Goal: Task Accomplishment & Management: Complete application form

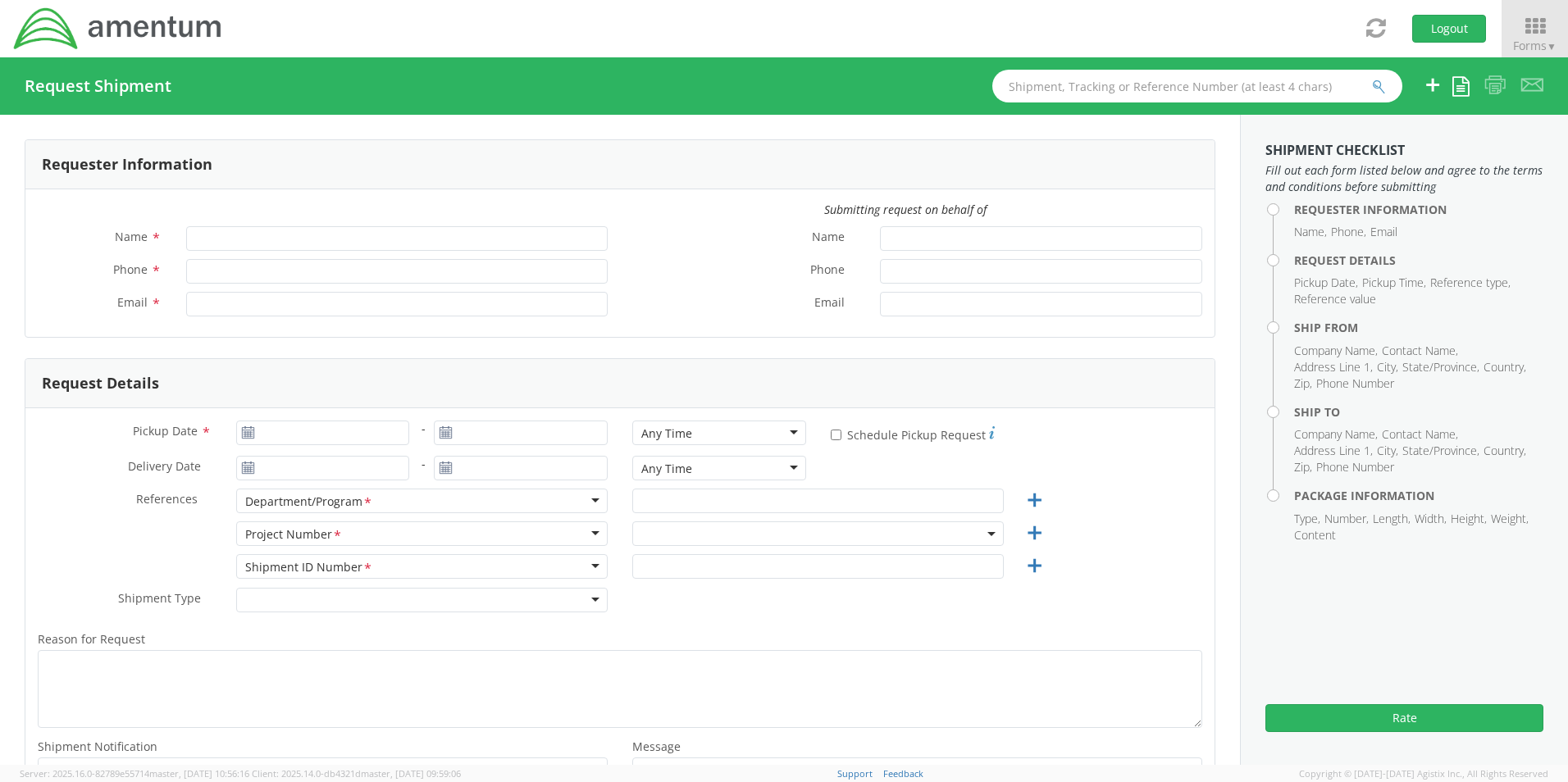
type input "[PERSON_NAME]"
type input "8172241568"
type input "[EMAIL_ADDRESS][PERSON_NAME][DOMAIN_NAME]"
select select "OCCP.600391.00000"
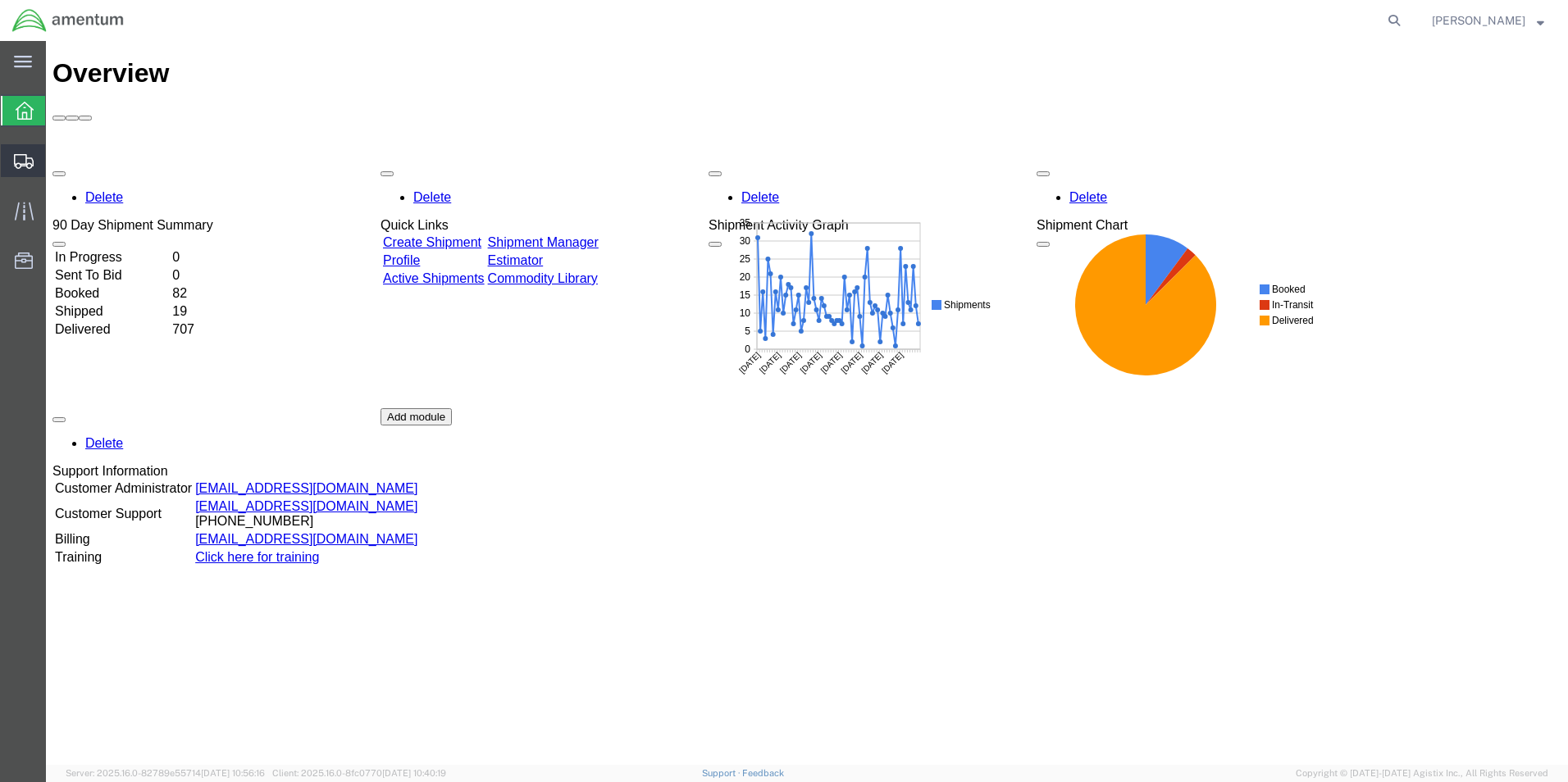
click at [0, 0] on span "Shipment Manager" at bounding box center [0, 0] width 0 height 0
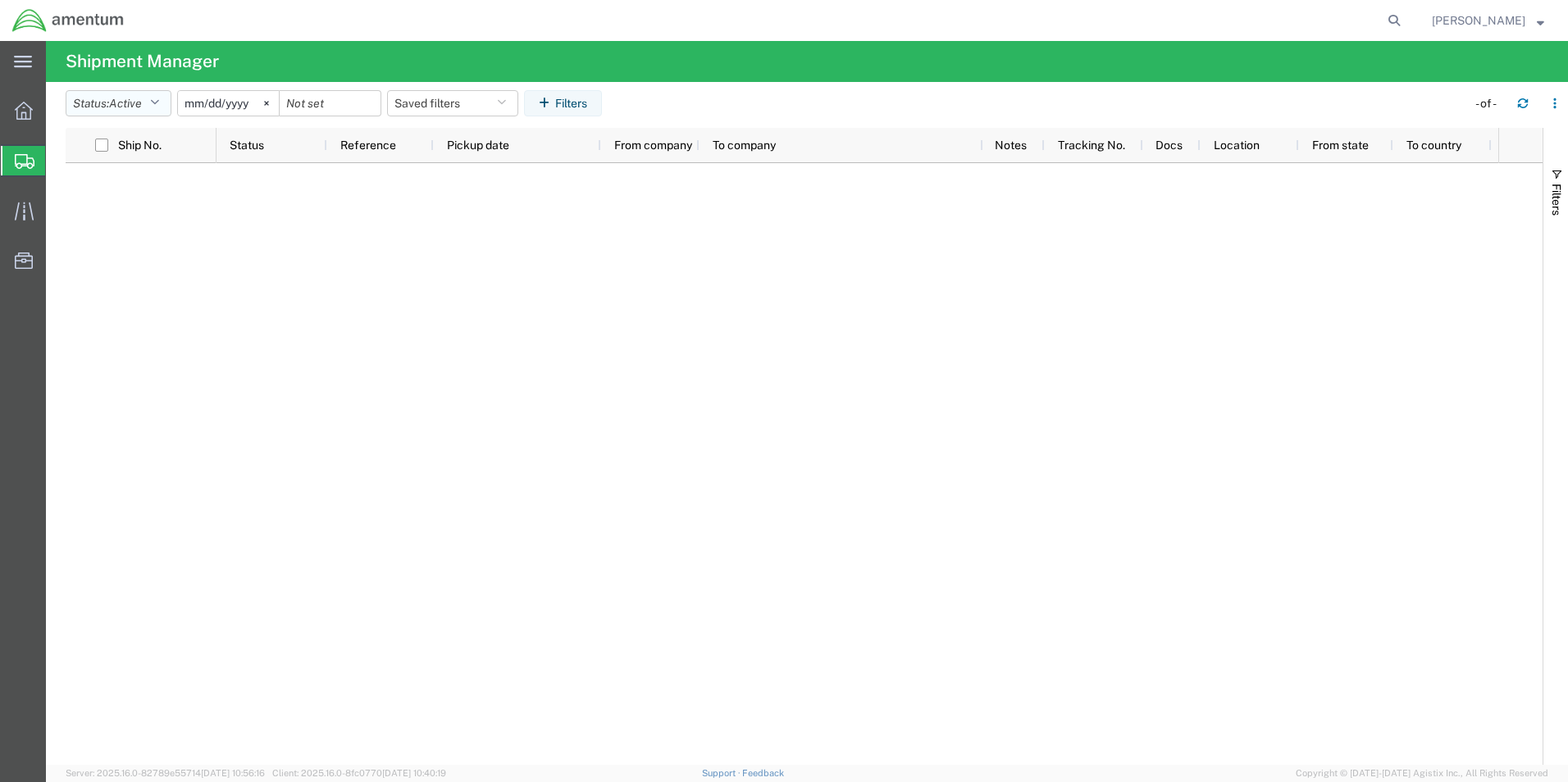
click at [128, 101] on span "Active" at bounding box center [125, 103] width 33 height 13
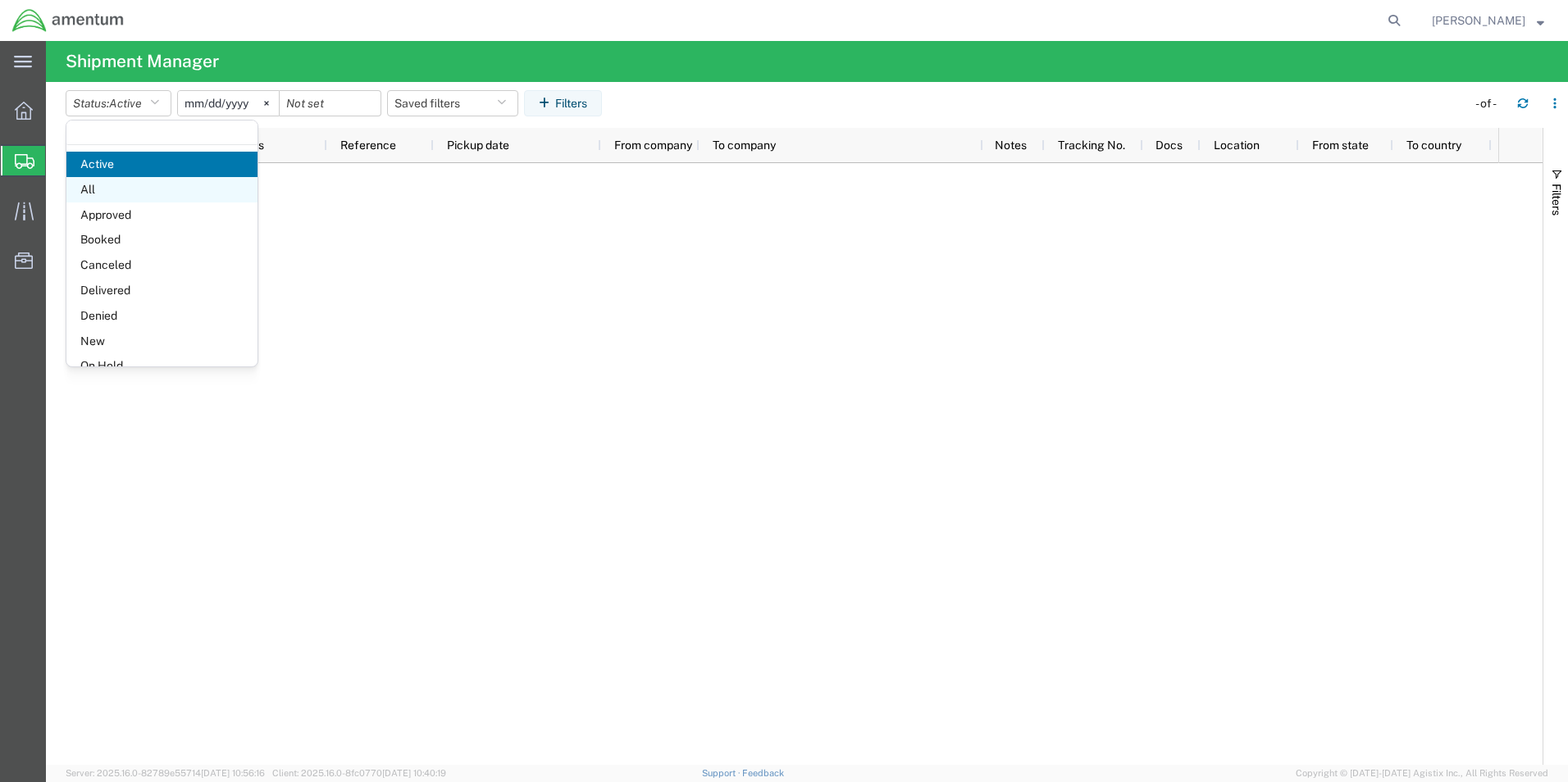
click at [100, 193] on span "All" at bounding box center [161, 190] width 191 height 26
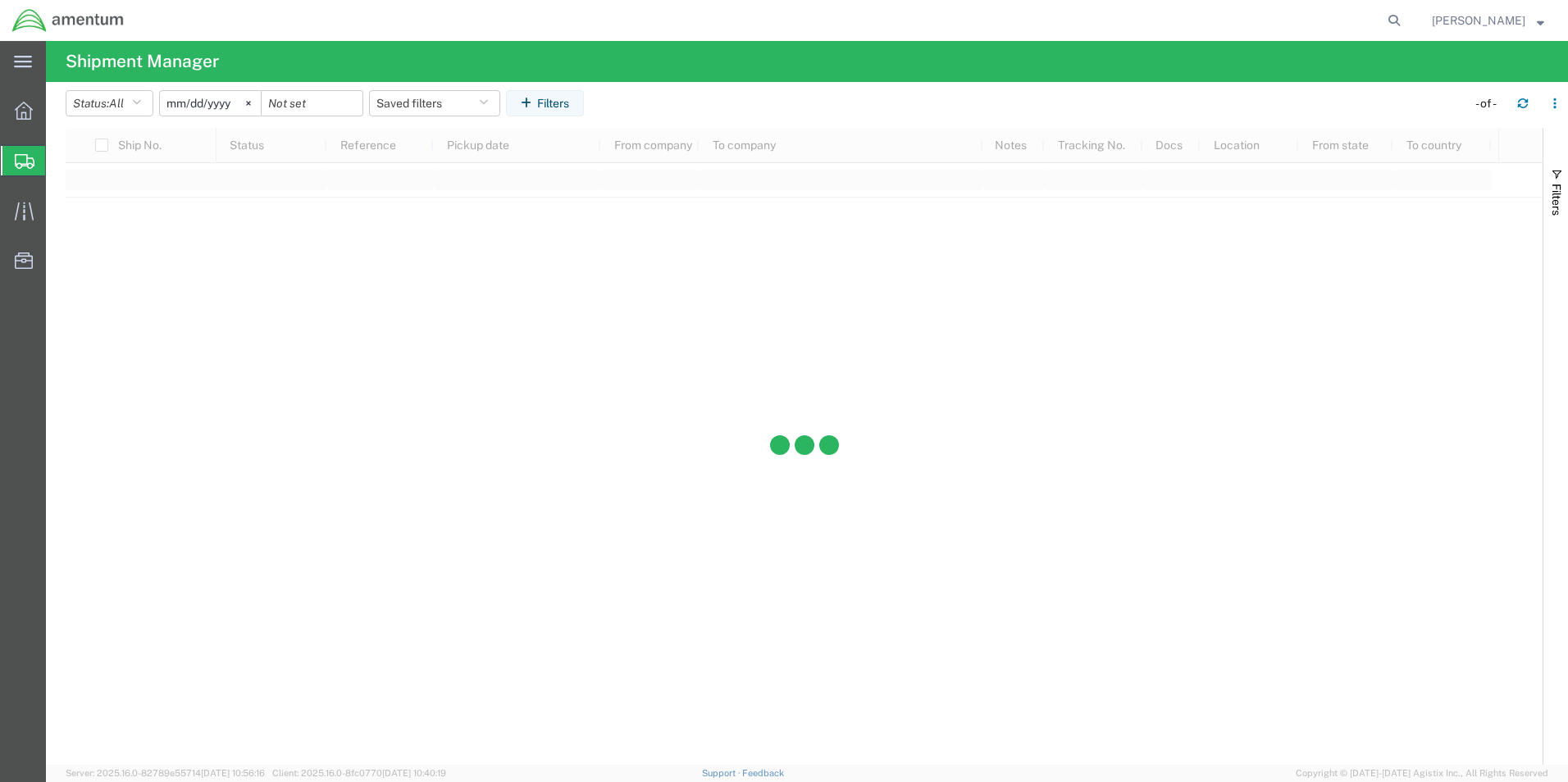
click at [197, 97] on input "[DATE]" at bounding box center [210, 103] width 101 height 25
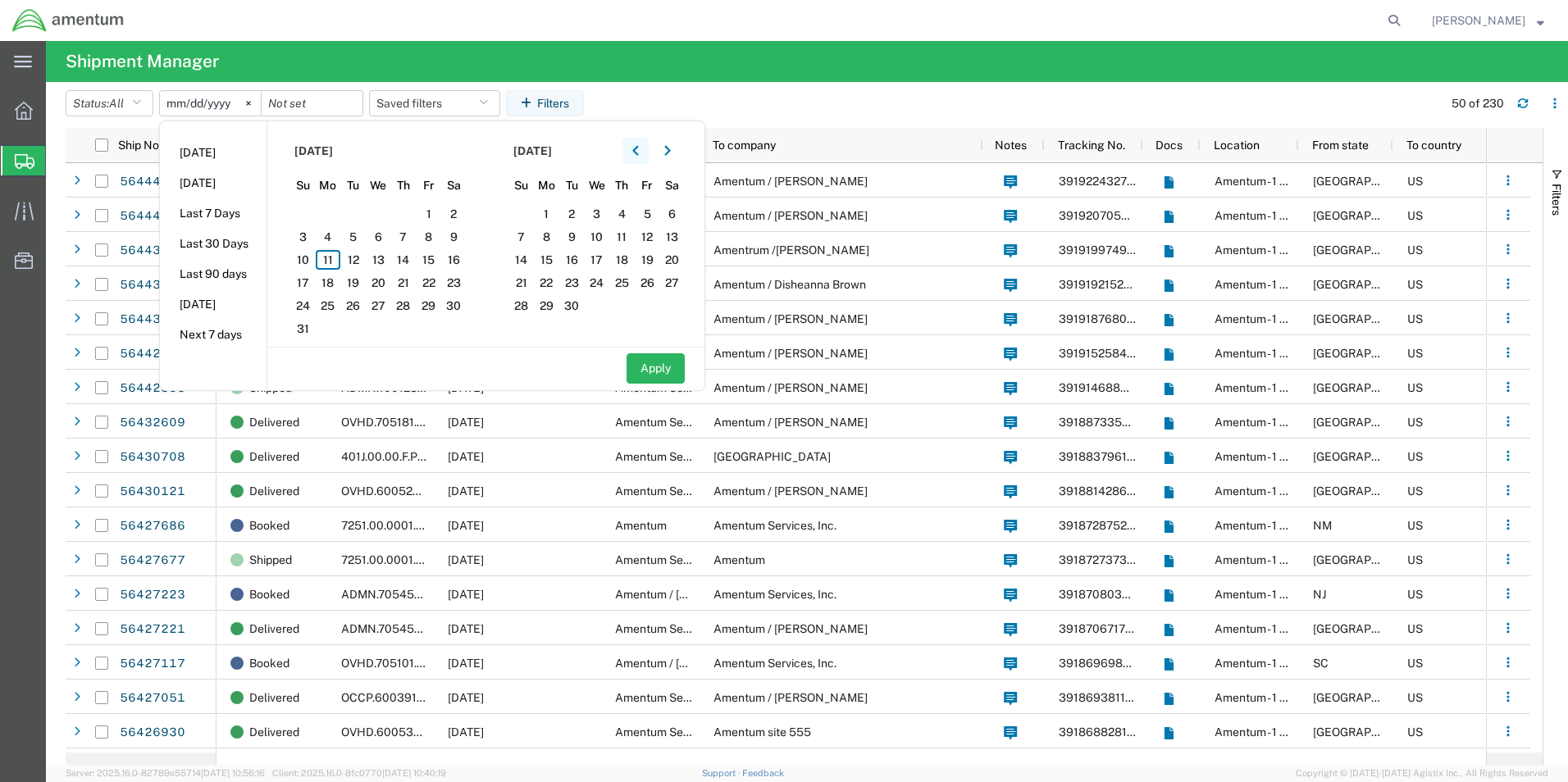
click at [639, 148] on icon "button" at bounding box center [635, 151] width 6 height 12
click at [325, 234] on span "7" at bounding box center [328, 237] width 26 height 20
click at [639, 156] on icon "button" at bounding box center [635, 151] width 6 height 12
click at [549, 232] on span "7" at bounding box center [547, 237] width 26 height 20
click at [662, 373] on button "Apply" at bounding box center [656, 368] width 58 height 30
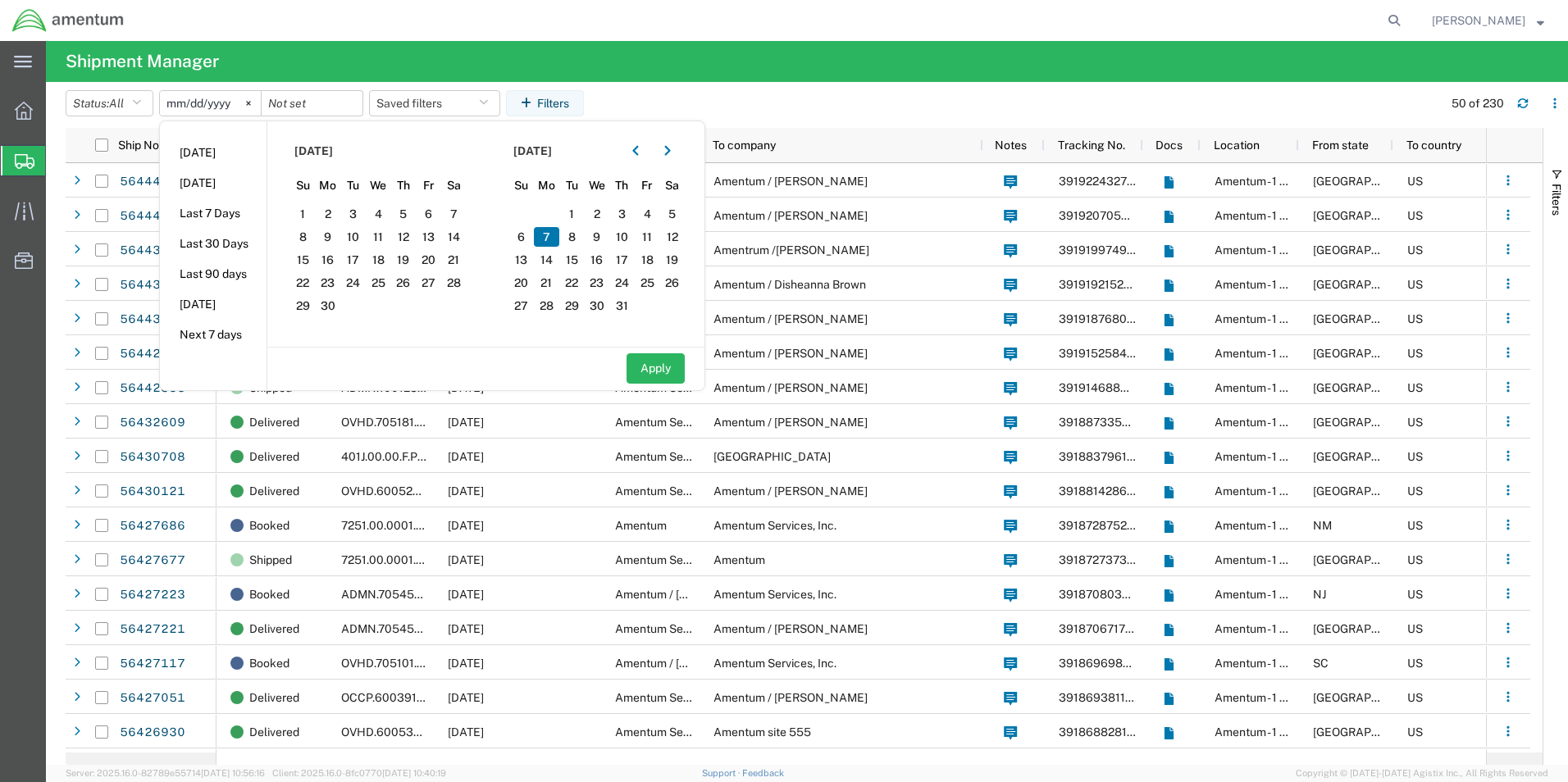
type input "[DATE]"
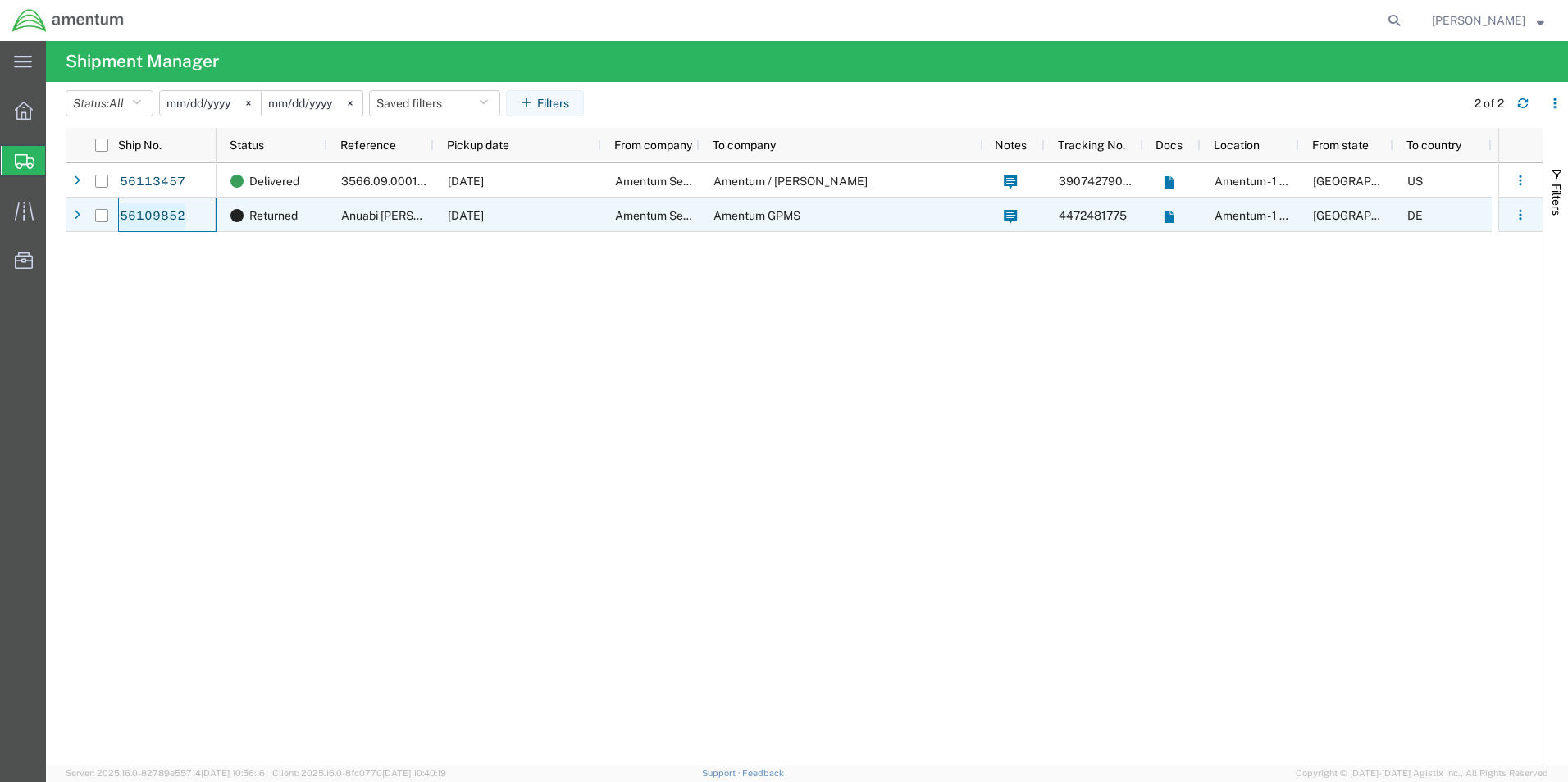
click at [135, 217] on link "56109852" at bounding box center [152, 216] width 67 height 26
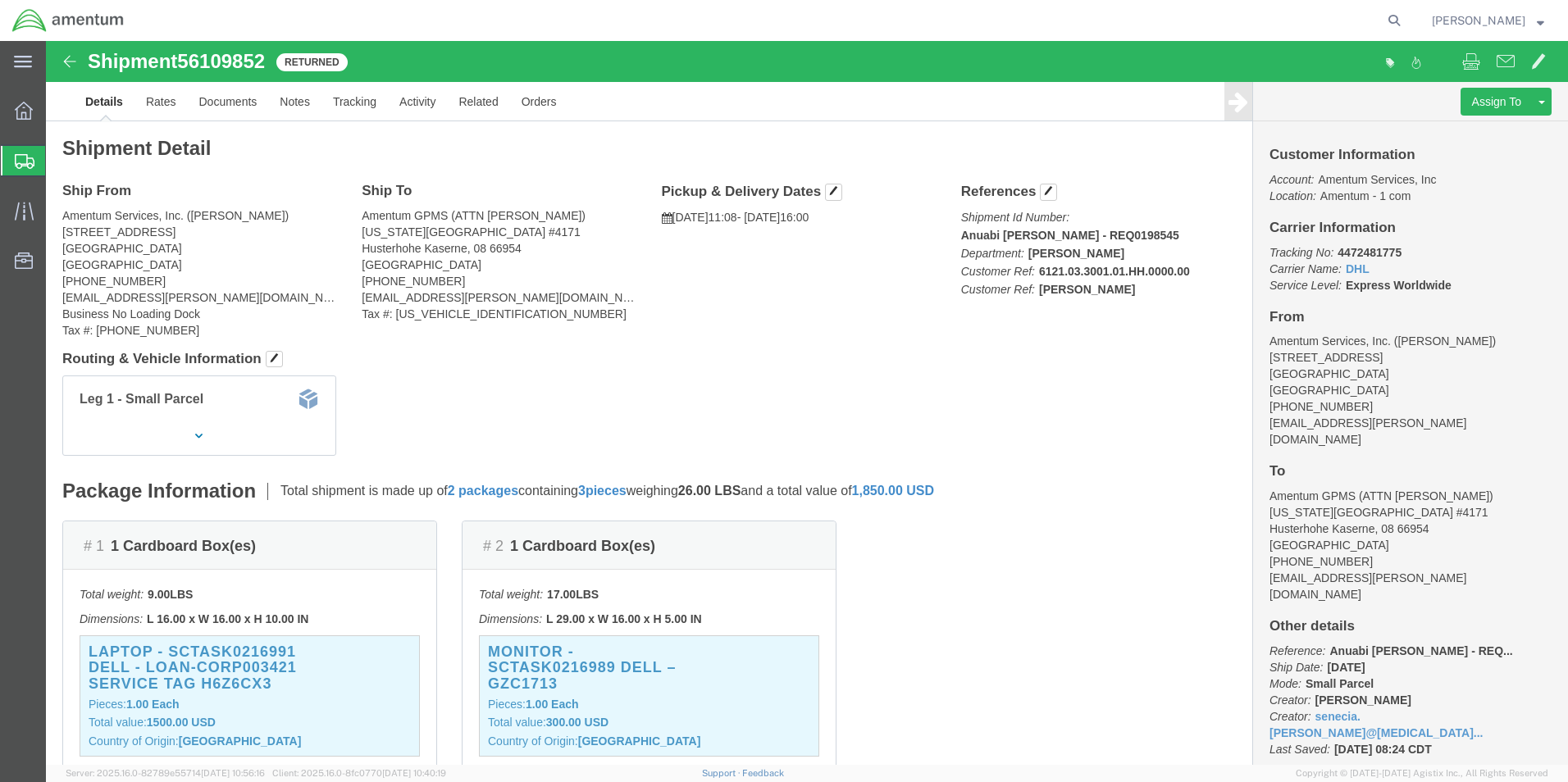
click at [1470, 21] on span "[PERSON_NAME]" at bounding box center [1478, 21] width 94 height 18
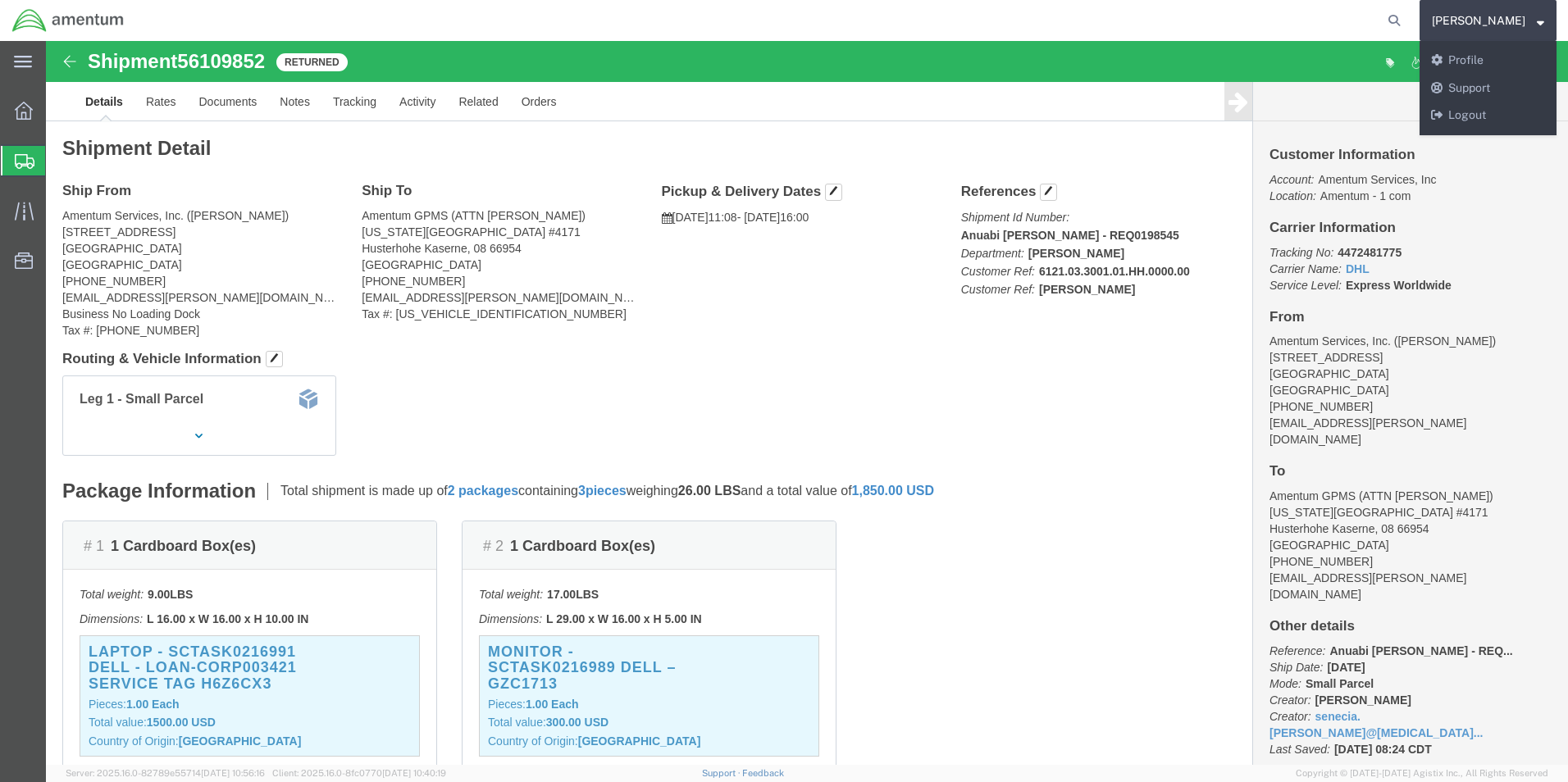
click div "Leg 1 - Small Parcel"
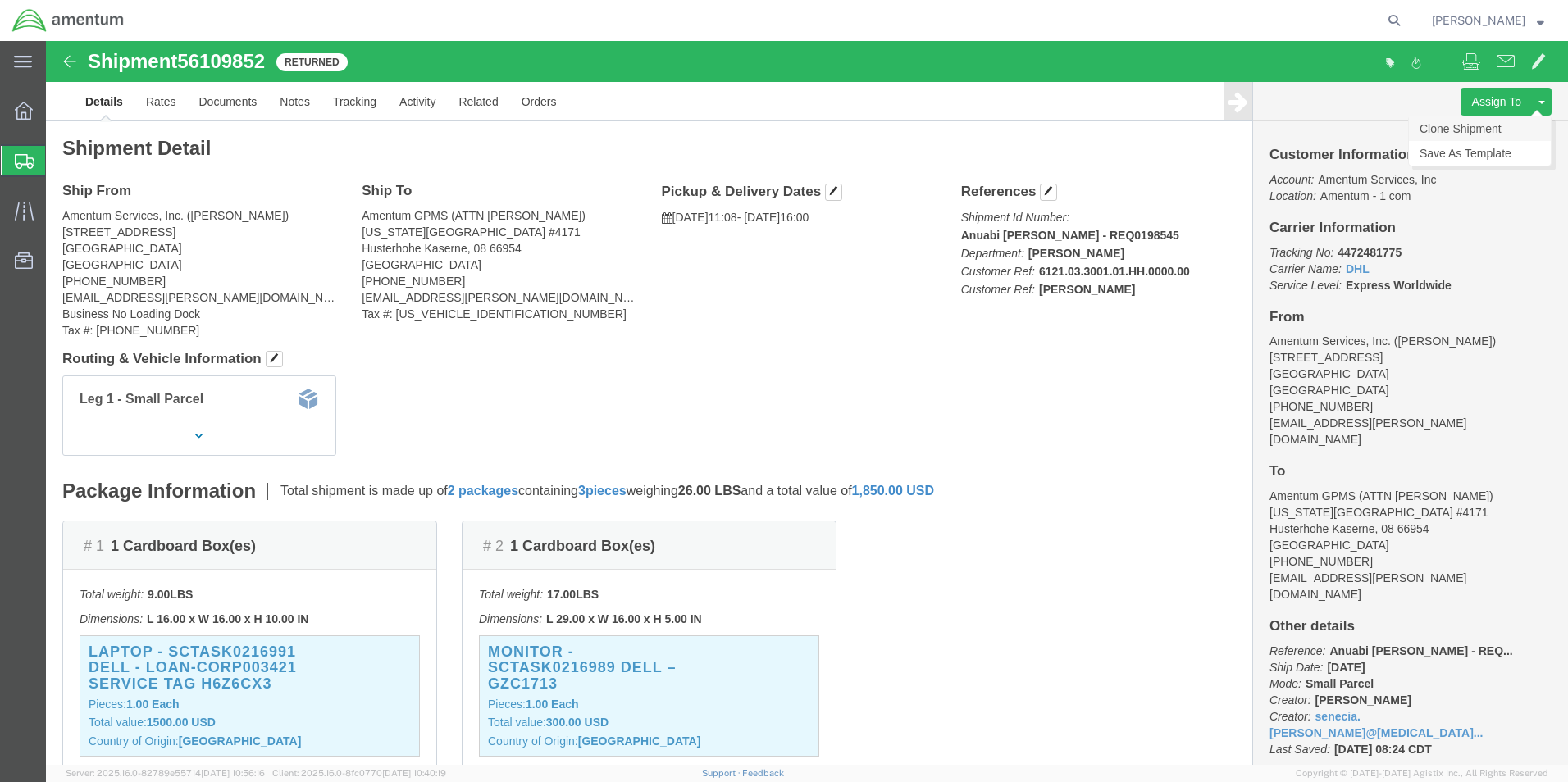
click link "Clone Shipment"
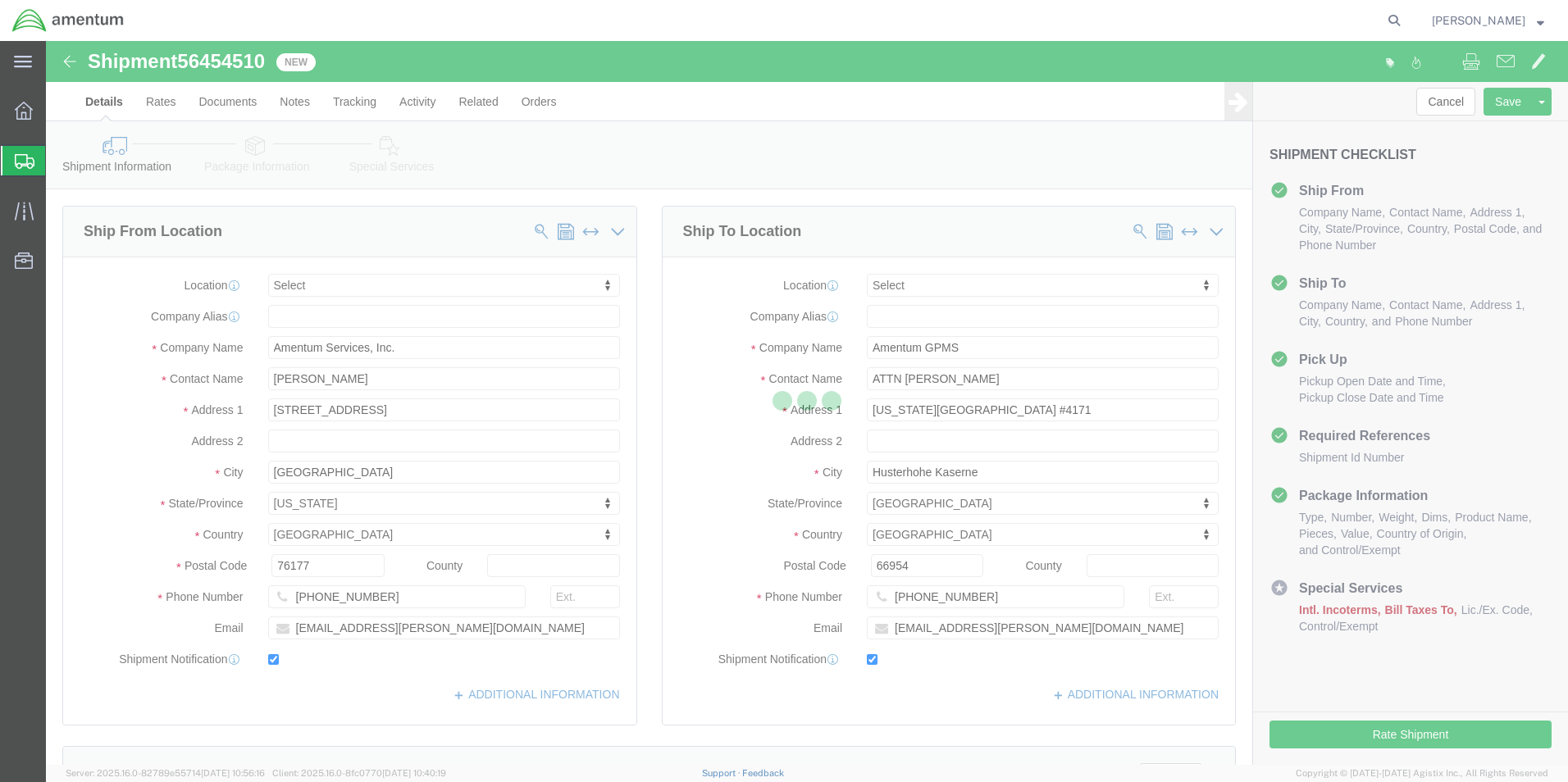
select select
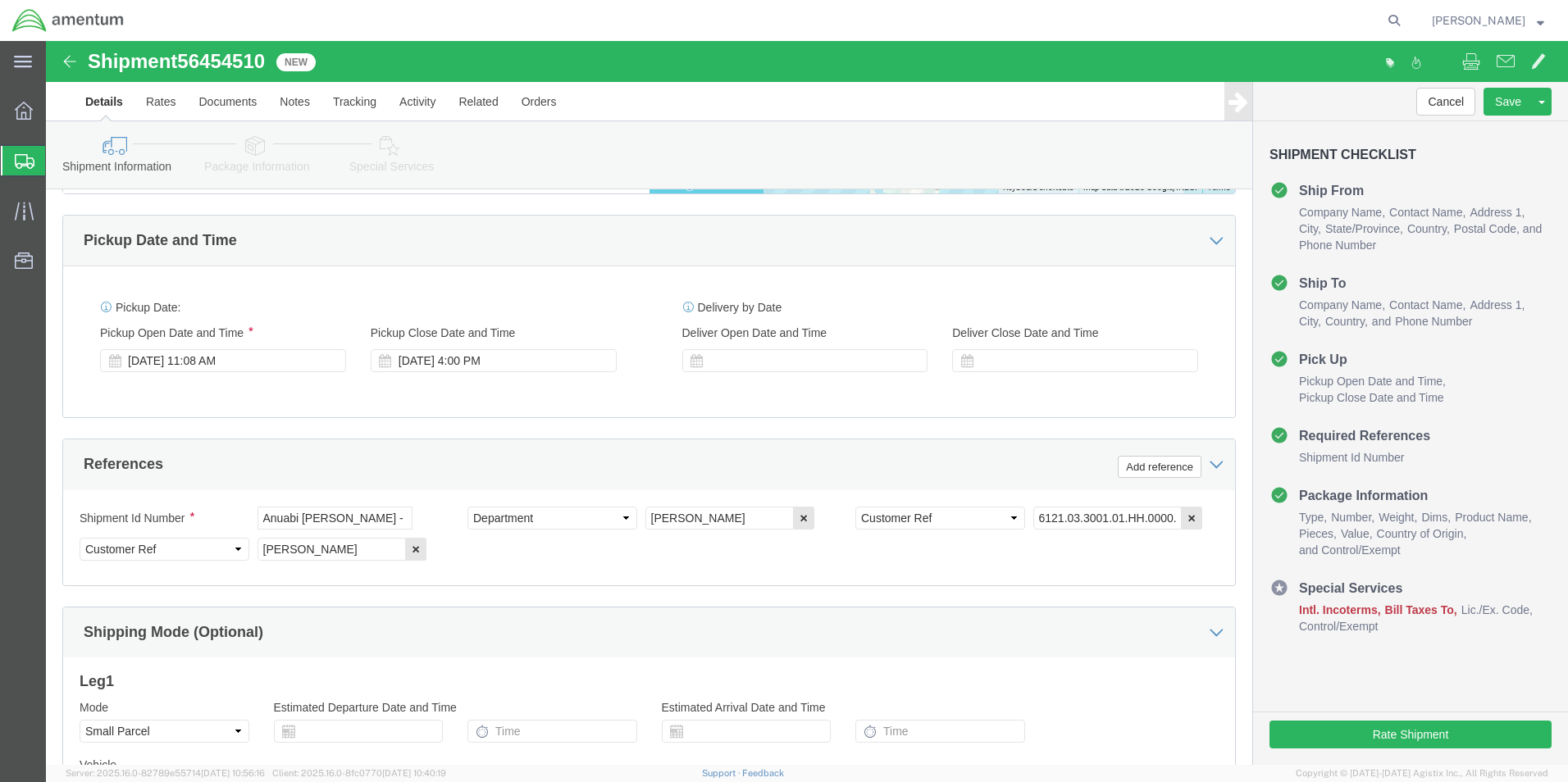
scroll to position [820, 0]
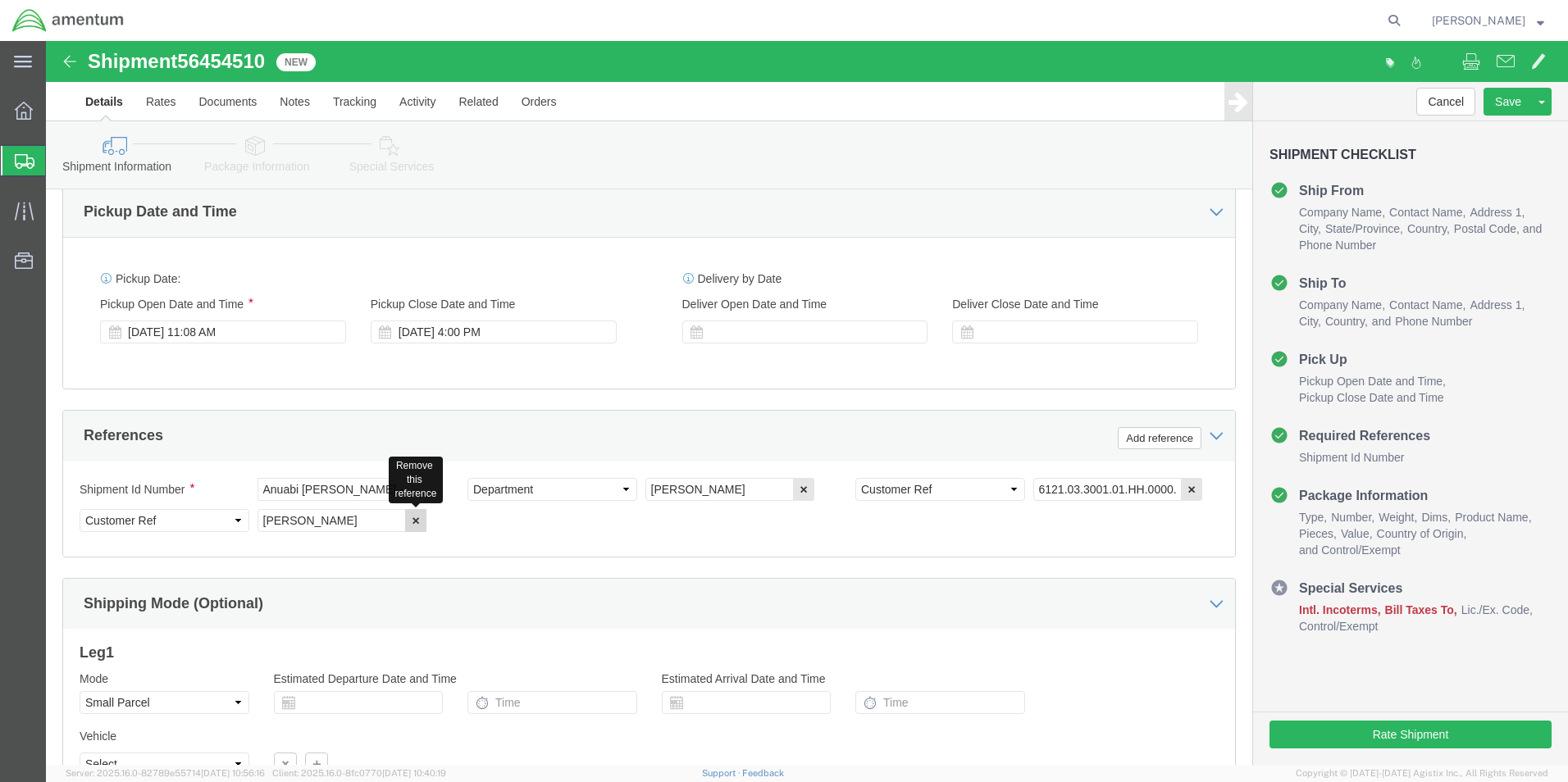
click icon "button"
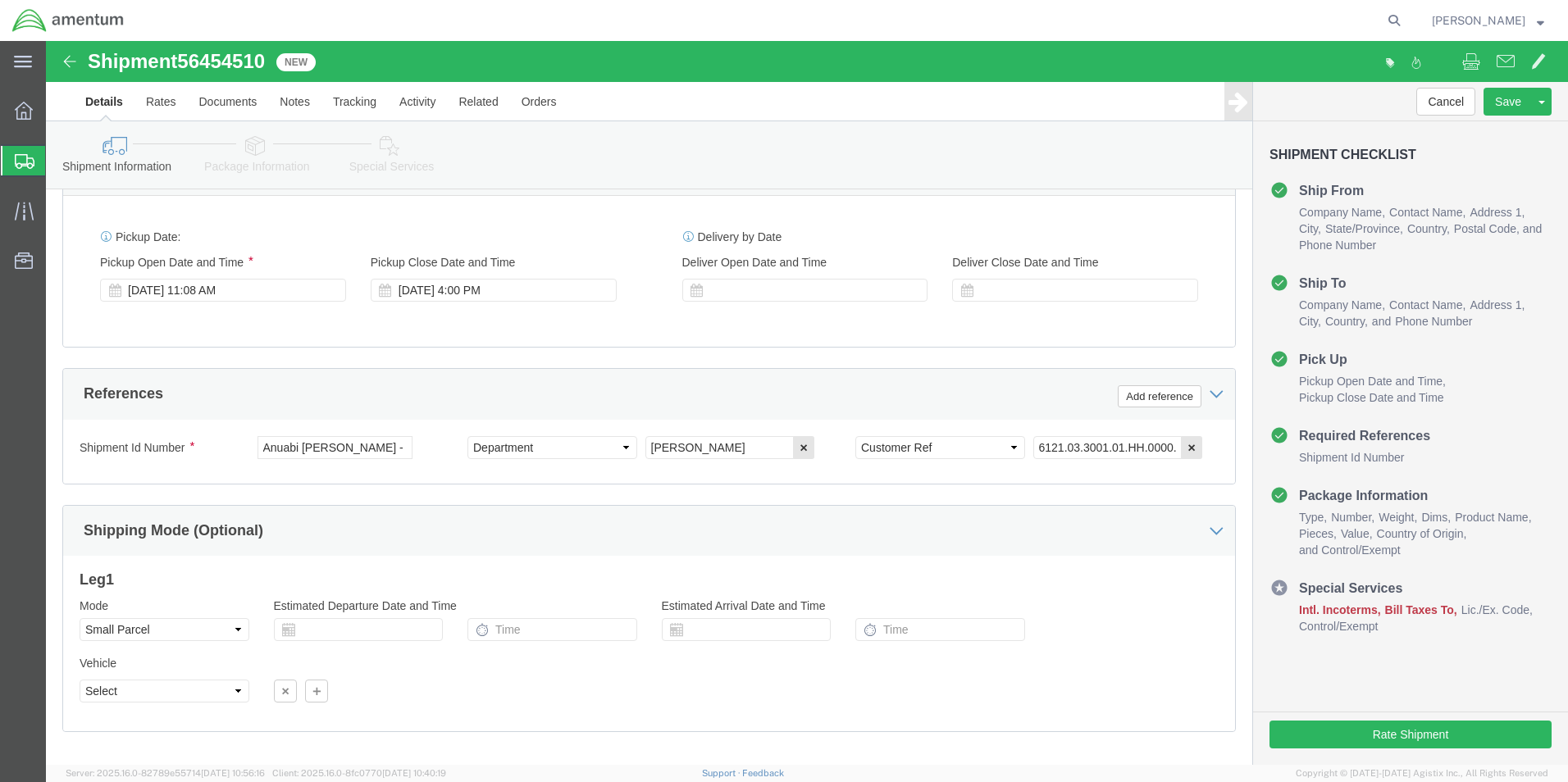
scroll to position [943, 0]
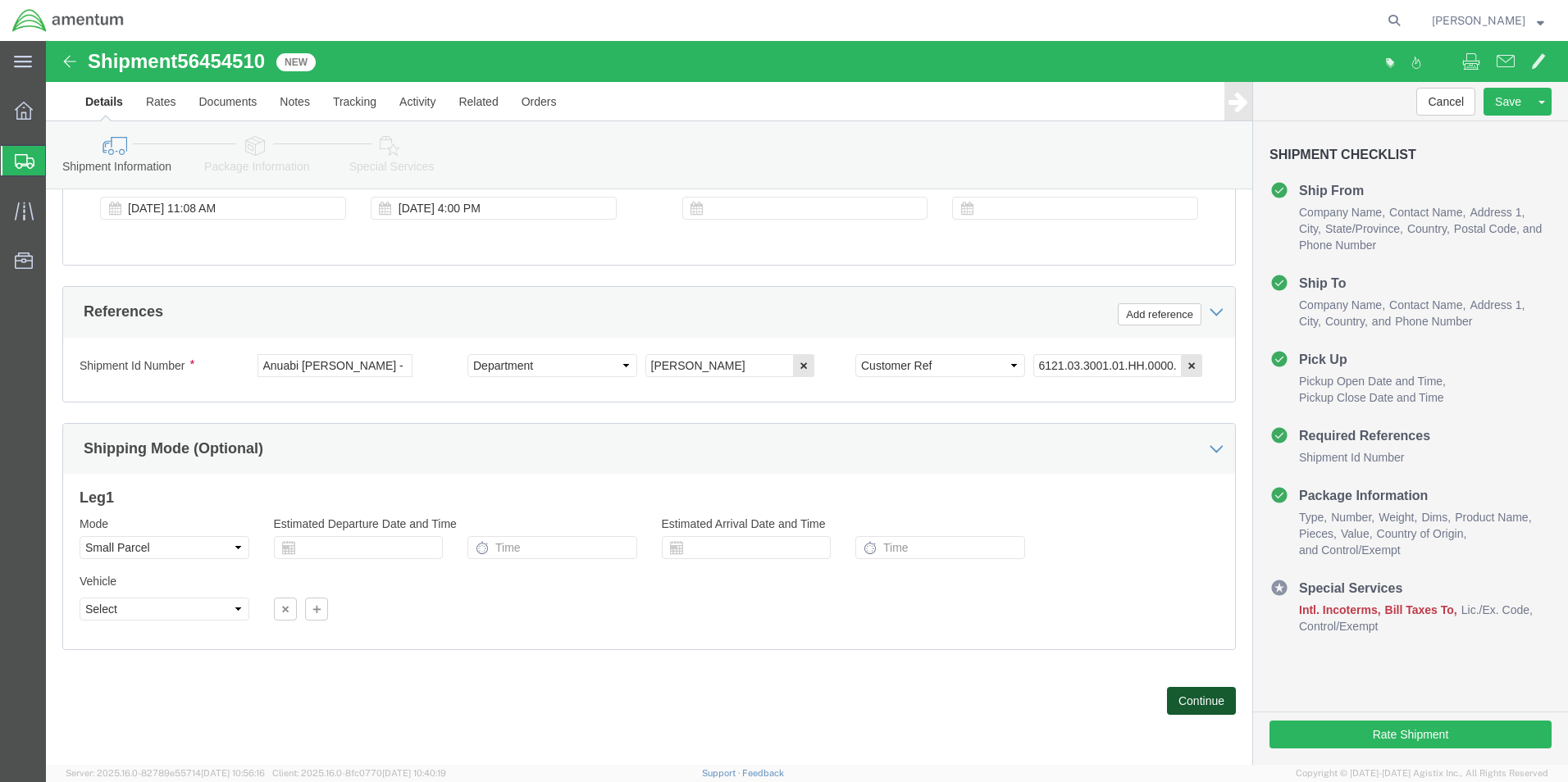
click button "Continue"
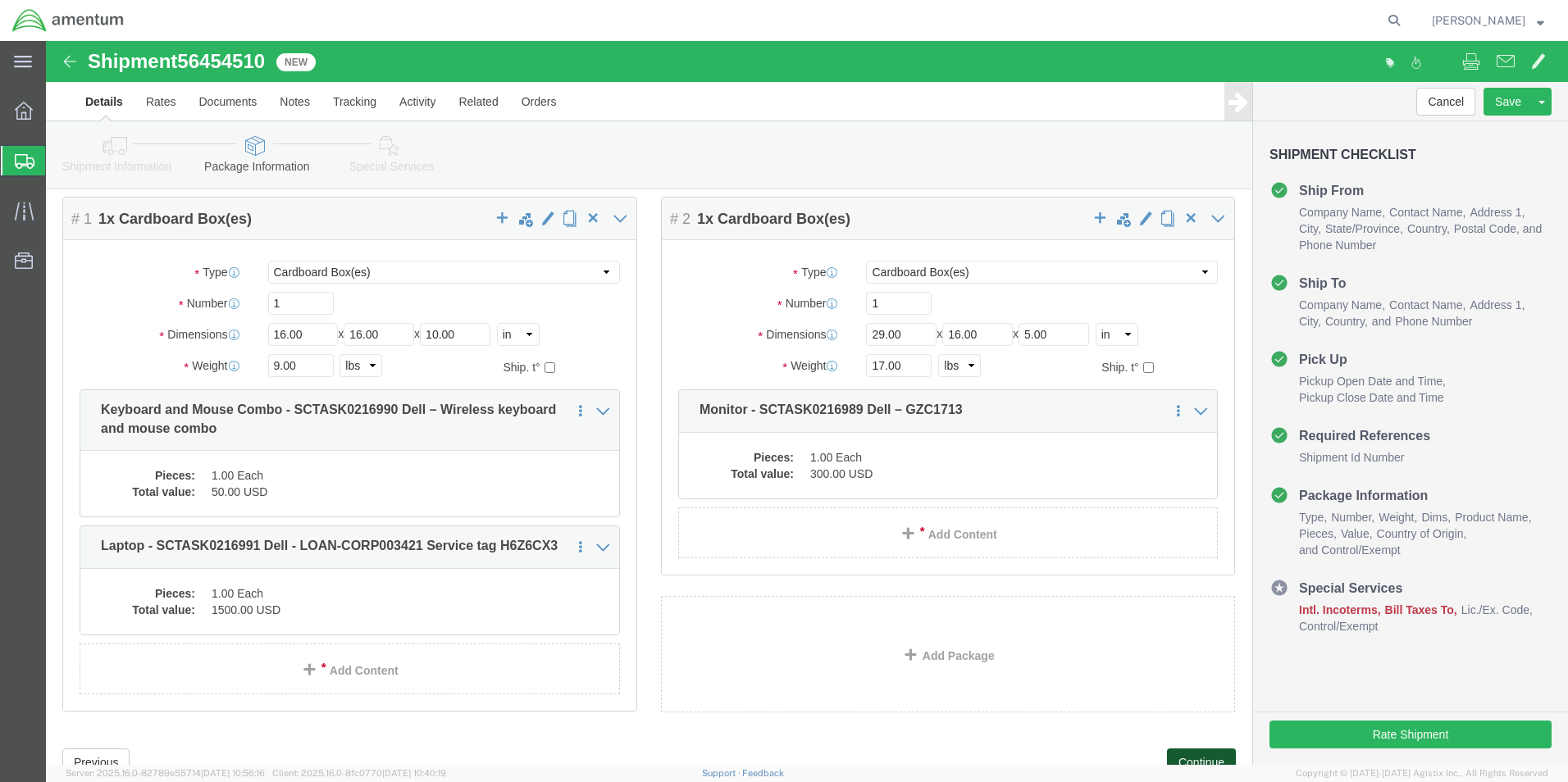
scroll to position [117, 0]
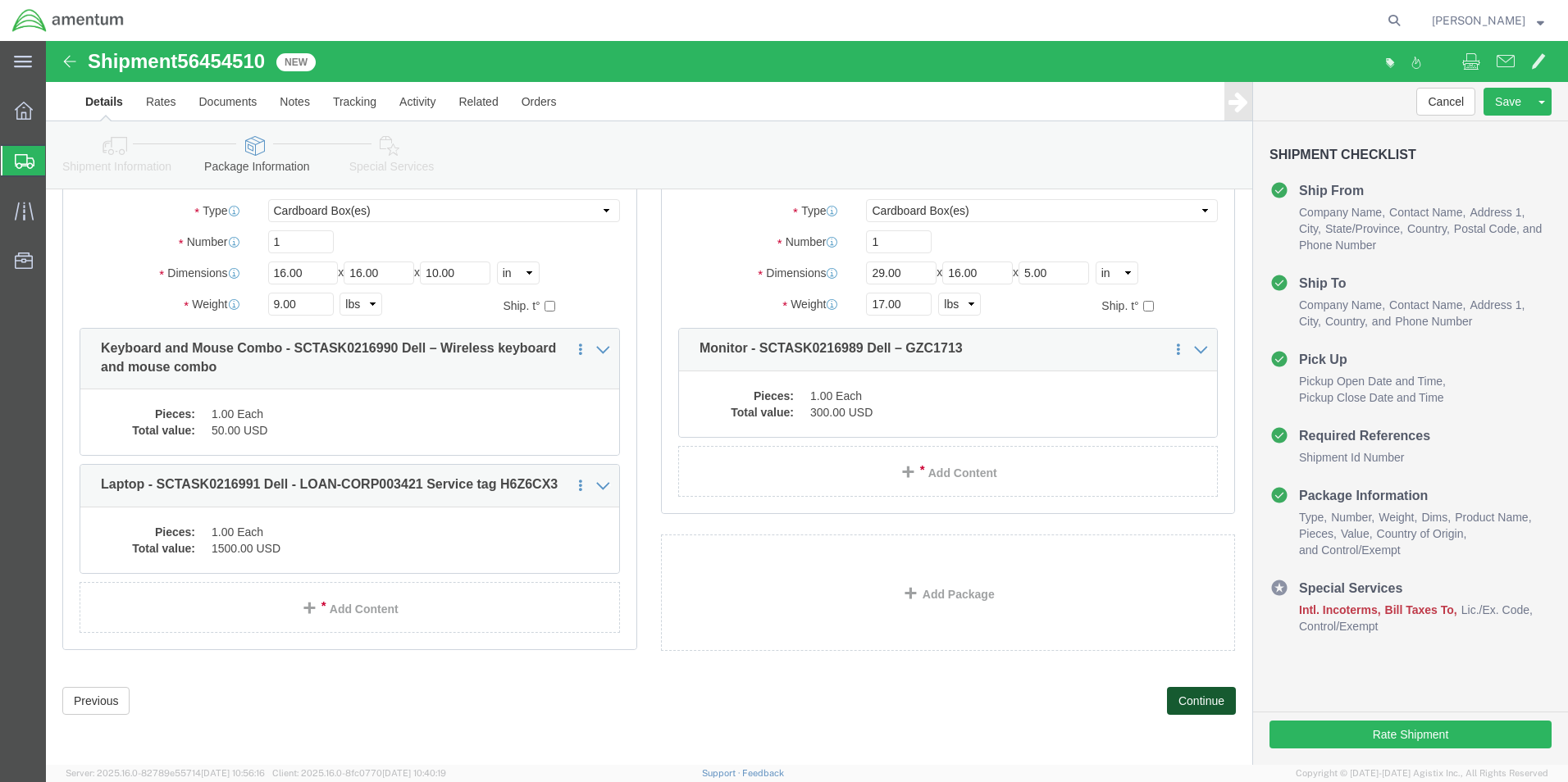
click button "Continue"
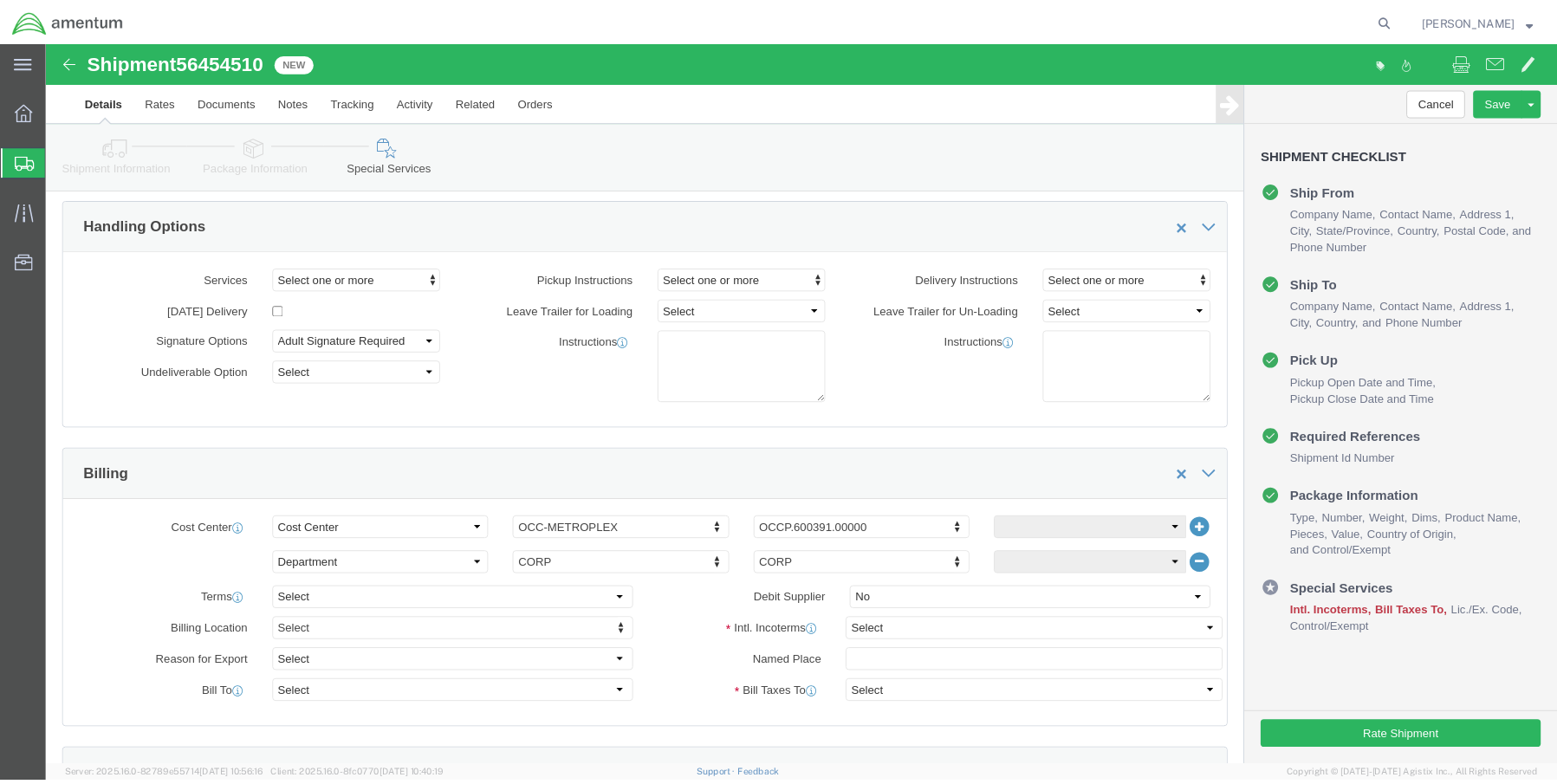
scroll to position [0, 0]
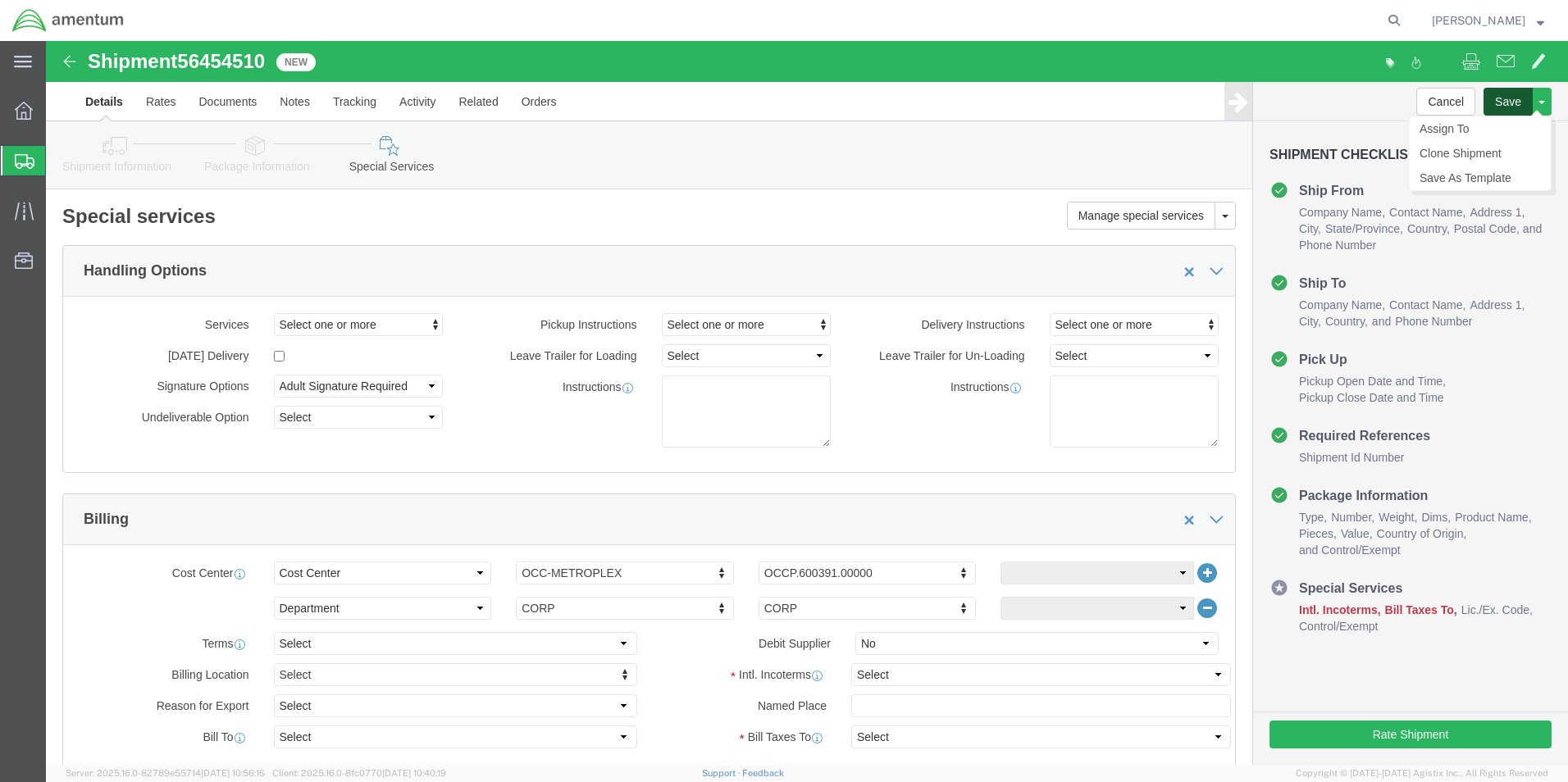
click button "Save"
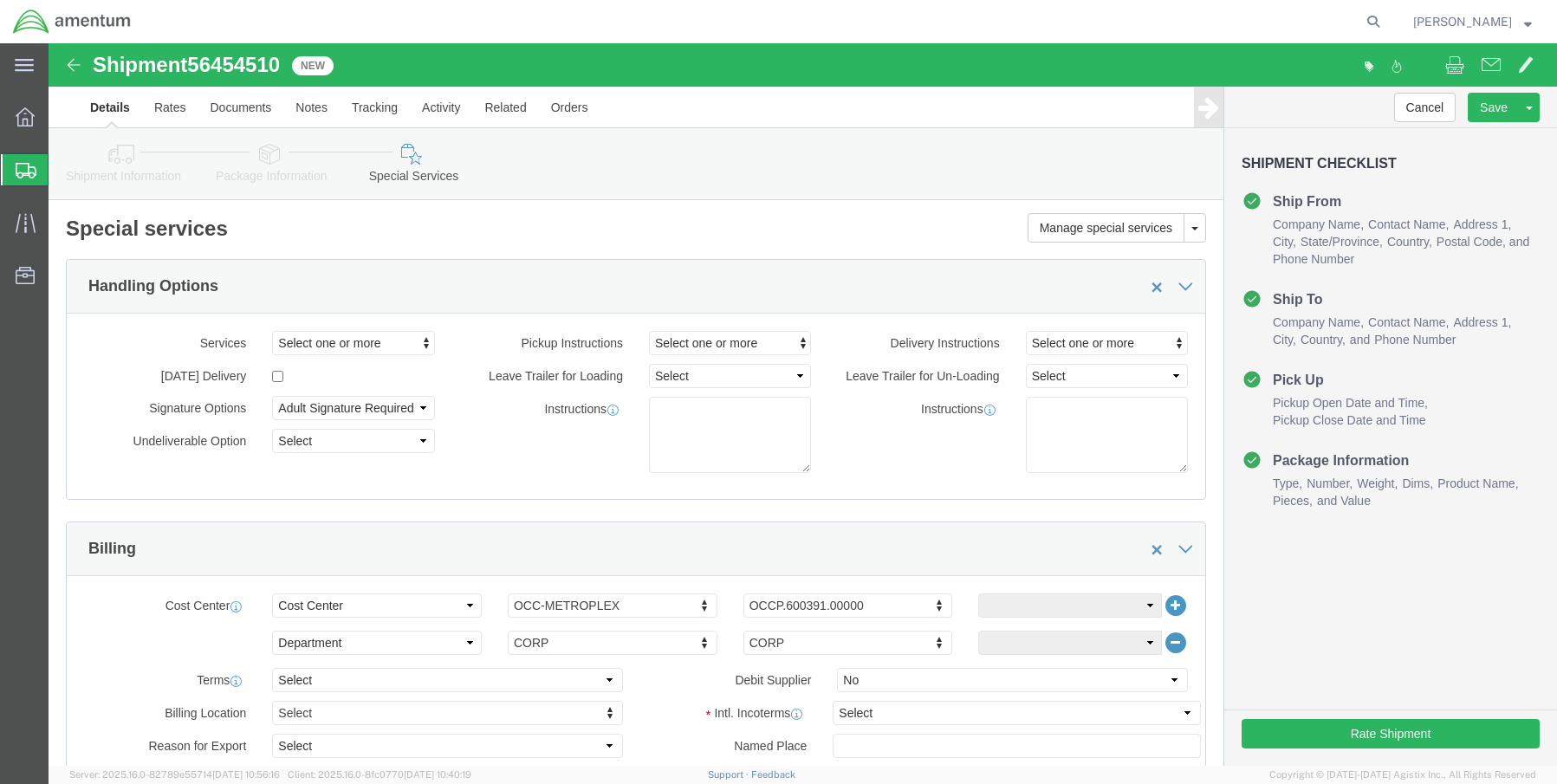
click at [30, 174] on icon at bounding box center [26, 171] width 21 height 16
